Goal: Information Seeking & Learning: Check status

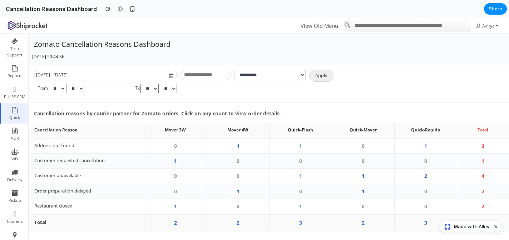
scroll to position [15, 0]
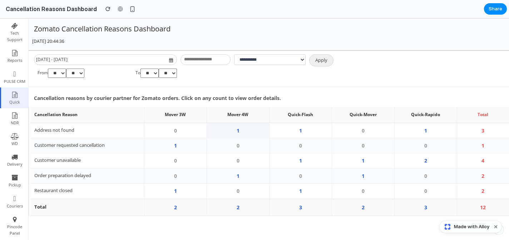
click at [240, 132] on td "1" at bounding box center [238, 130] width 63 height 15
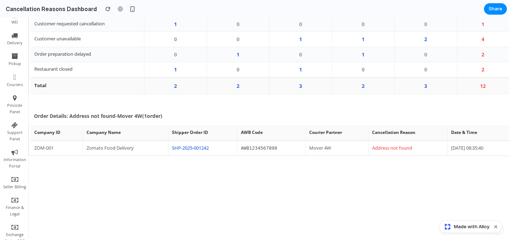
scroll to position [153, 0]
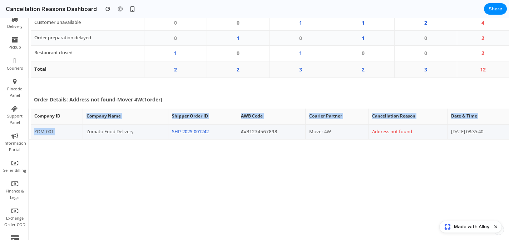
drag, startPoint x: 83, startPoint y: 119, endPoint x: 134, endPoint y: 129, distance: 51.7
click at [134, 129] on table "Company ID Company Name Shipper Order ID AWB Code Courier Partner Cancellation …" at bounding box center [270, 124] width 478 height 30
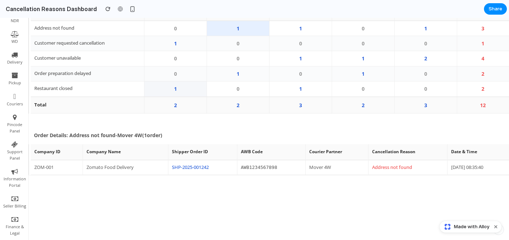
click at [182, 91] on td "1" at bounding box center [175, 89] width 63 height 15
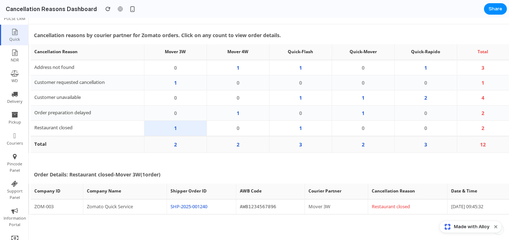
scroll to position [78, 0]
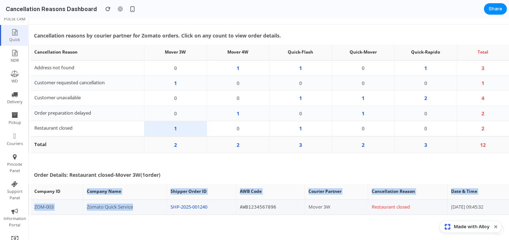
drag, startPoint x: 84, startPoint y: 193, endPoint x: 138, endPoint y: 210, distance: 56.6
click at [138, 210] on table "Company ID Company Name Shipper Order ID AWB Code Courier Partner Cancellation …" at bounding box center [270, 199] width 478 height 30
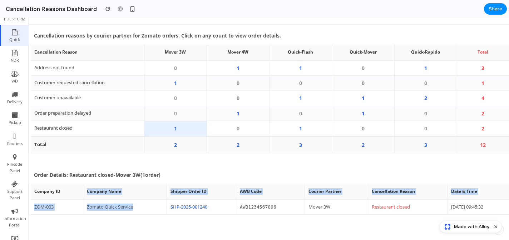
drag, startPoint x: 135, startPoint y: 212, endPoint x: 84, endPoint y: 190, distance: 55.4
click at [84, 190] on table "Company ID Company Name Shipper Order ID AWB Code Courier Partner Cancellation …" at bounding box center [270, 199] width 478 height 30
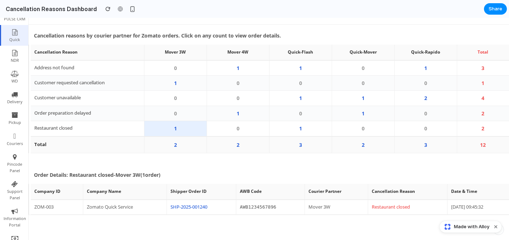
click at [43, 194] on th "Company ID" at bounding box center [57, 191] width 52 height 15
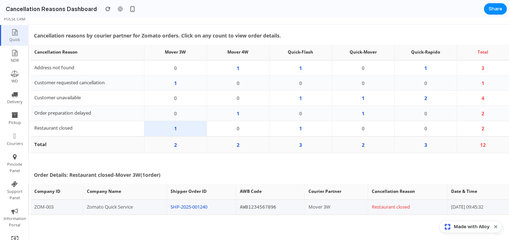
click at [487, 210] on td "[DATE] 09:45:32" at bounding box center [478, 207] width 62 height 15
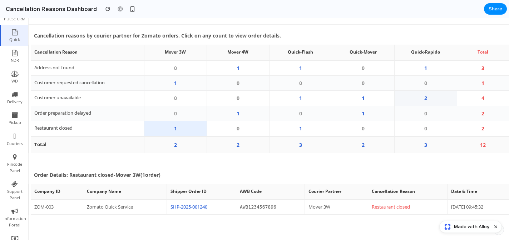
click at [429, 104] on td "2" at bounding box center [425, 98] width 63 height 15
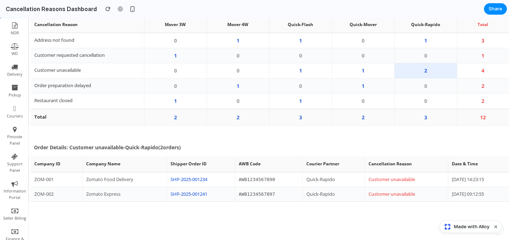
scroll to position [110, 0]
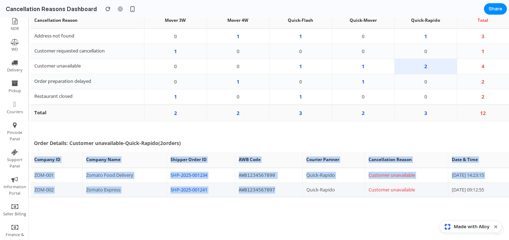
drag, startPoint x: 31, startPoint y: 162, endPoint x: 275, endPoint y: 190, distance: 245.1
click at [275, 190] on table "Company ID Company Name Shipper Order ID AWB Code Courier Partner Cancellation …" at bounding box center [270, 174] width 478 height 45
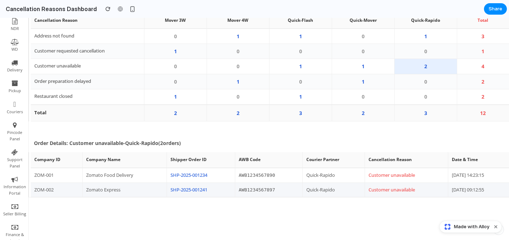
click at [485, 194] on td "[DATE] 09:12:55" at bounding box center [478, 190] width 61 height 15
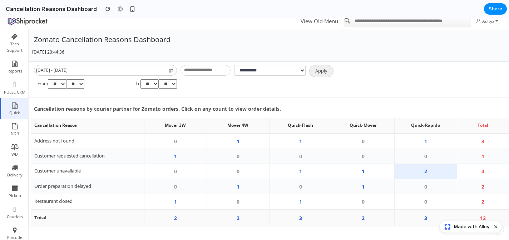
scroll to position [0, 0]
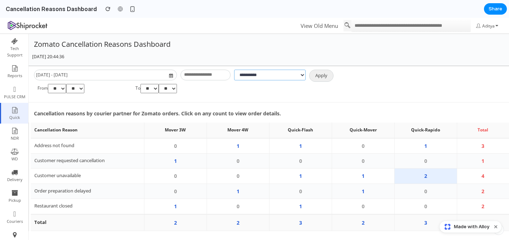
click at [274, 75] on select "**********" at bounding box center [269, 75] width 71 height 11
click at [332, 44] on p "Zomato Cancellation Reasons Dashboard" at bounding box center [267, 44] width 470 height 11
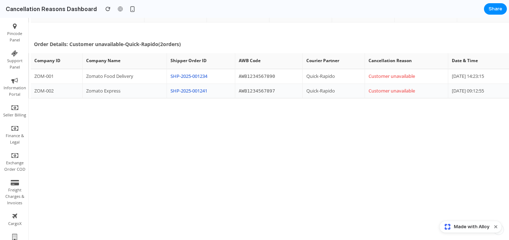
scroll to position [167, 0]
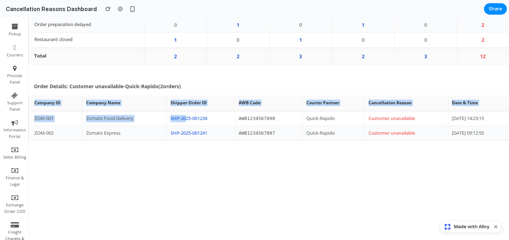
drag, startPoint x: 33, startPoint y: 105, endPoint x: 178, endPoint y: 117, distance: 146.0
click at [178, 117] on table "Company ID Company Name Shipper Order ID AWB Code Courier Partner Cancellation …" at bounding box center [270, 117] width 478 height 45
click at [491, 134] on td "[DATE] 09:12:55" at bounding box center [478, 133] width 61 height 15
copy table "Company ID Company Name Shipper Order ID AWB Code Courier Partner Cancellation …"
